Goal: Find specific page/section: Find specific page/section

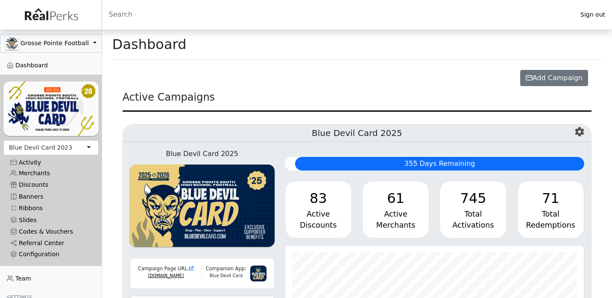
scroll to position [98, 299]
click at [56, 147] on div "Blue Devil Card 2023" at bounding box center [40, 147] width 63 height 9
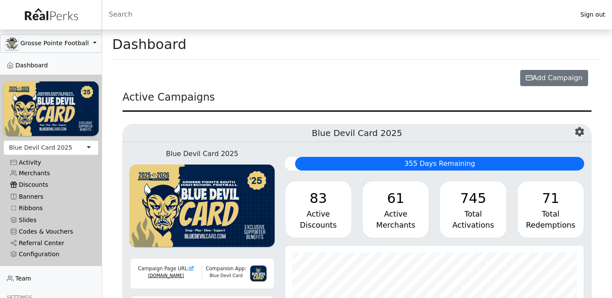
scroll to position [98, 299]
click at [46, 172] on link "Merchants" at bounding box center [50, 174] width 95 height 12
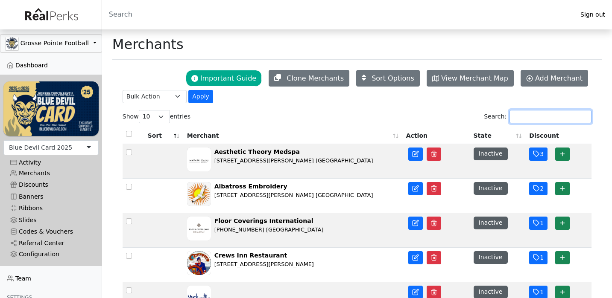
click at [554, 118] on input "Search:" at bounding box center [550, 116] width 82 height 13
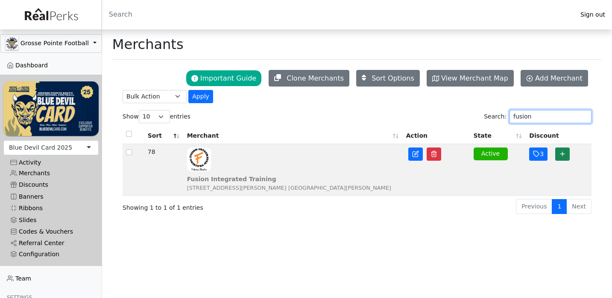
type input "fusion"
click at [269, 184] on div "[STREET_ADDRESS][PERSON_NAME] [GEOGRAPHIC_DATA][PERSON_NAME]" at bounding box center [289, 188] width 204 height 8
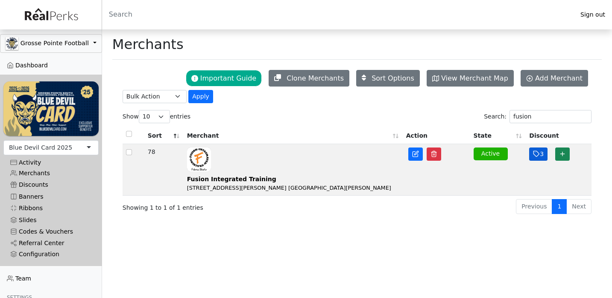
click at [537, 156] on icon "button" at bounding box center [536, 154] width 7 height 7
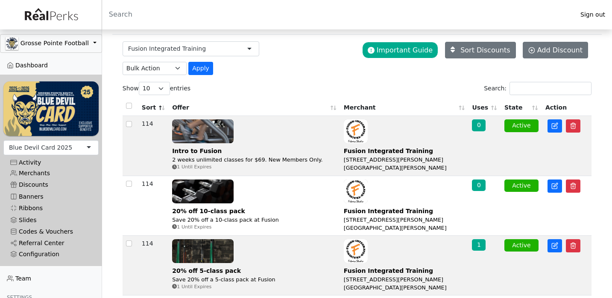
scroll to position [25, 0]
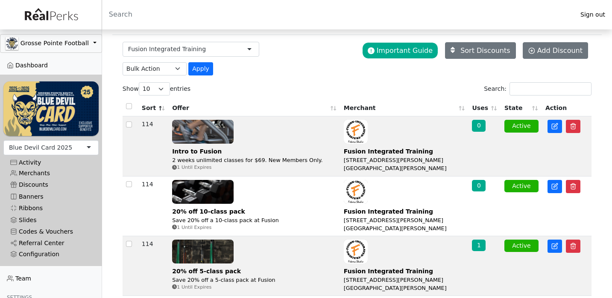
click at [482, 240] on div "1" at bounding box center [479, 246] width 14 height 12
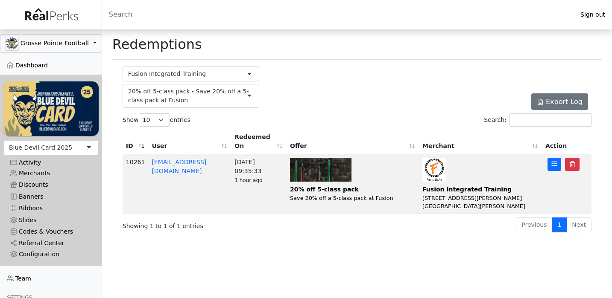
click at [282, 194] on td "[DATE] 09:35:33 1 hour ago" at bounding box center [258, 185] width 55 height 60
click at [301, 181] on img at bounding box center [320, 170] width 61 height 24
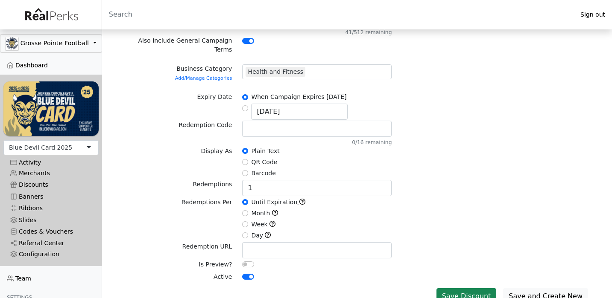
scroll to position [256, 0]
